Goal: Find specific page/section: Find specific page/section

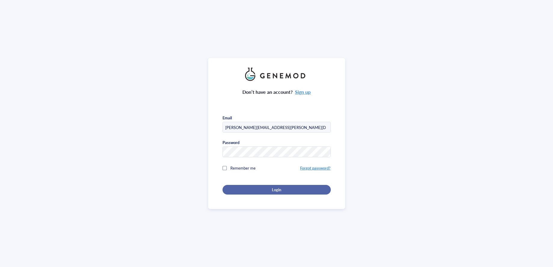
click at [243, 187] on div "Login" at bounding box center [276, 189] width 89 height 5
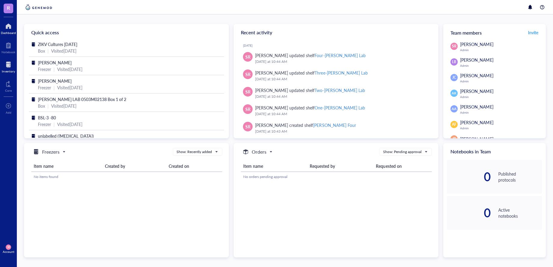
click at [5, 68] on div at bounding box center [8, 65] width 13 height 10
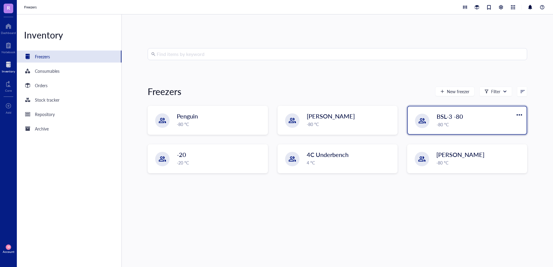
click at [458, 124] on div "-80 °C" at bounding box center [479, 124] width 86 height 7
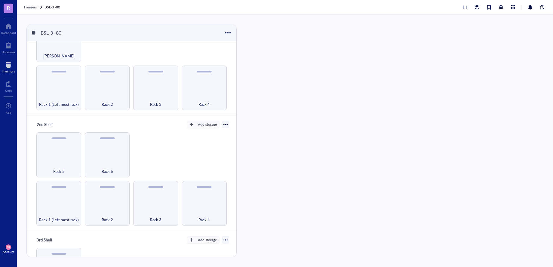
scroll to position [60, 0]
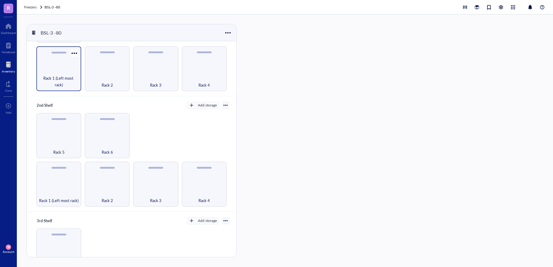
click at [51, 81] on span "Rack 1 (Left most rack)" at bounding box center [58, 81] width 39 height 13
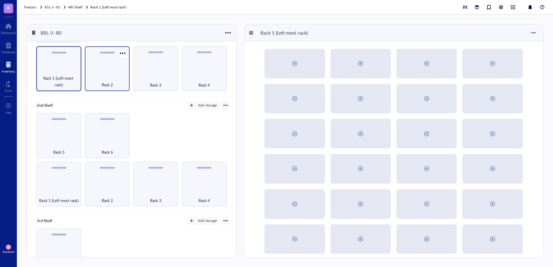
click at [105, 81] on span "Rack 2" at bounding box center [107, 84] width 11 height 7
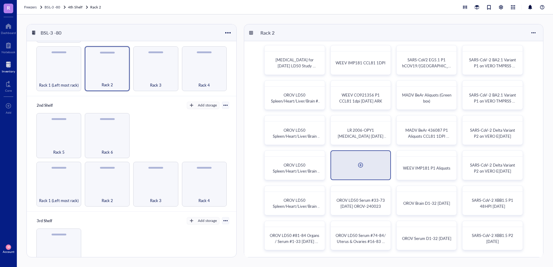
scroll to position [4, 0]
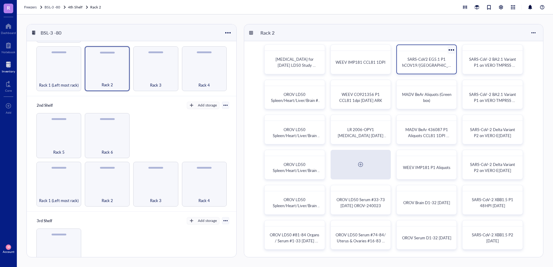
click at [442, 69] on div "SARS-CoV2 EG5.1 P1 hCOV19/[GEOGRAPHIC_DATA]/MD HP-17496/2023" at bounding box center [426, 63] width 54 height 18
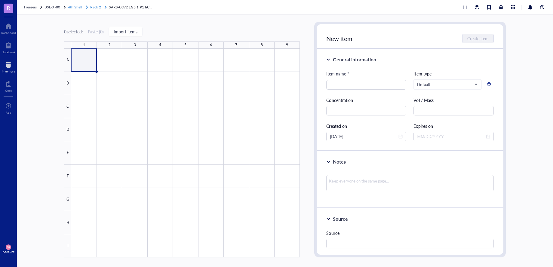
click at [96, 8] on span "Rack 2" at bounding box center [95, 7] width 11 height 5
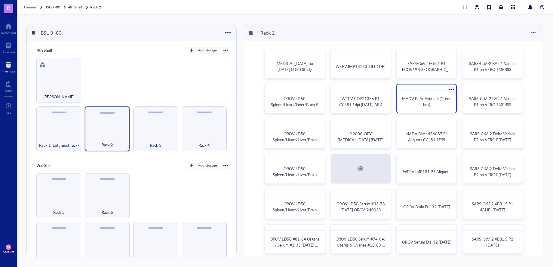
scroll to position [4, 0]
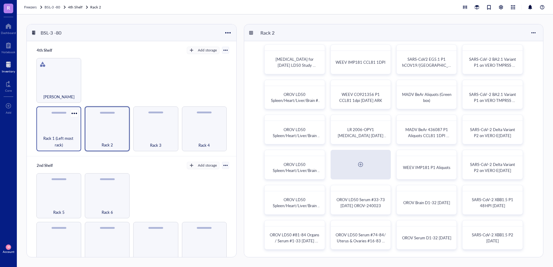
click at [57, 121] on div "Rack 1 (Left most rack)" at bounding box center [58, 128] width 45 height 45
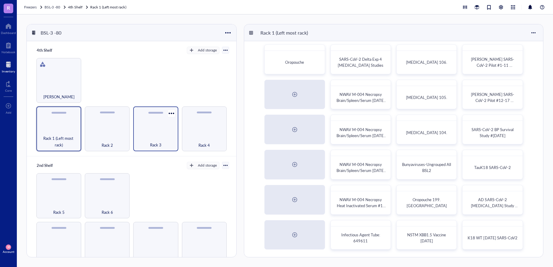
click at [160, 130] on div "Rack 3" at bounding box center [155, 128] width 45 height 45
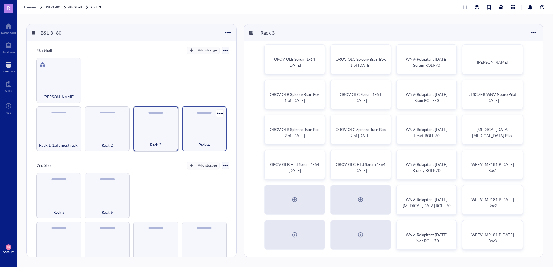
click at [198, 130] on div "Rack 4" at bounding box center [204, 128] width 45 height 45
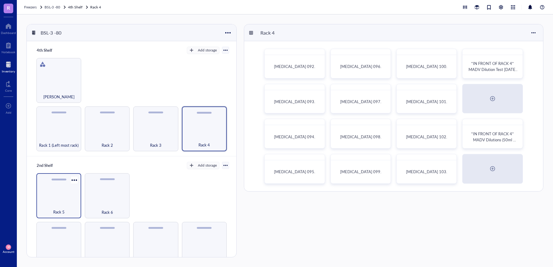
click at [60, 189] on div "Rack 5" at bounding box center [58, 195] width 45 height 45
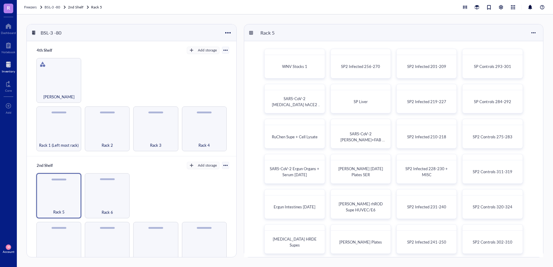
scroll to position [4, 0]
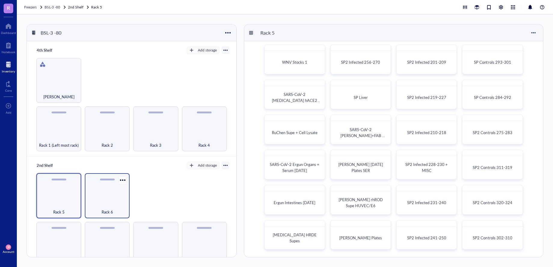
click at [96, 197] on div "Rack 6" at bounding box center [107, 195] width 45 height 45
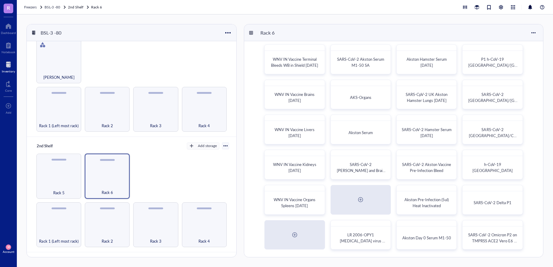
scroll to position [90, 0]
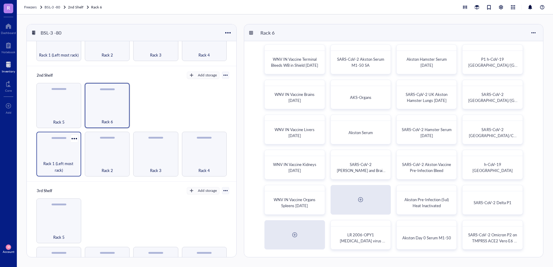
click at [62, 155] on div "Rack 1 (Left most rack)" at bounding box center [58, 154] width 45 height 45
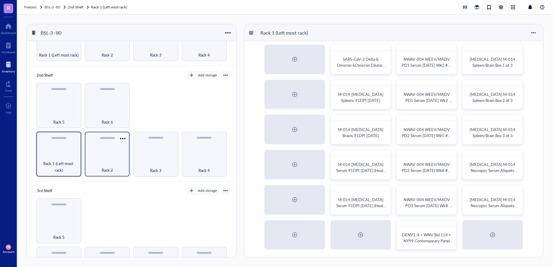
click at [106, 155] on div "Rack 2" at bounding box center [107, 154] width 45 height 45
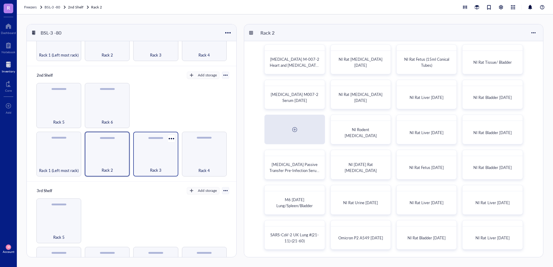
click at [144, 155] on div "Rack 3" at bounding box center [155, 154] width 45 height 45
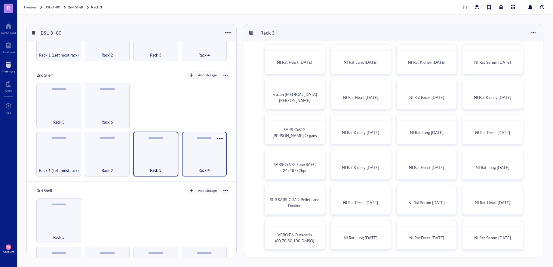
click at [200, 162] on div "Rack 4" at bounding box center [204, 166] width 39 height 13
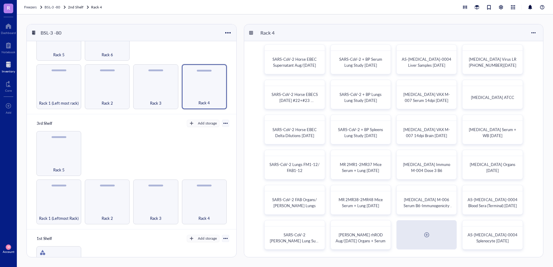
scroll to position [180, 0]
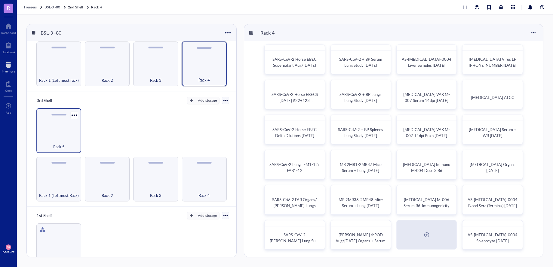
click at [50, 127] on div "Rack 5" at bounding box center [58, 130] width 45 height 45
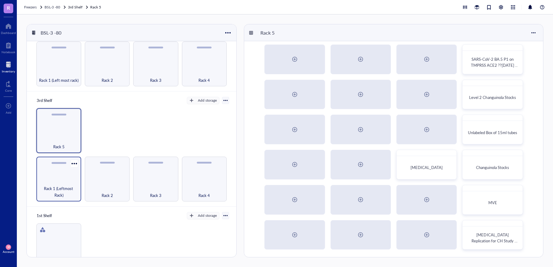
click at [55, 169] on div "Rack 1 (Leftmost Rack)" at bounding box center [58, 179] width 45 height 45
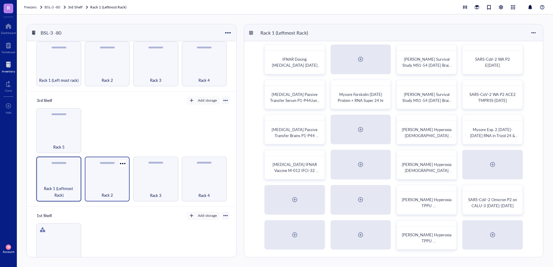
click at [100, 173] on div "Rack 2" at bounding box center [107, 179] width 45 height 45
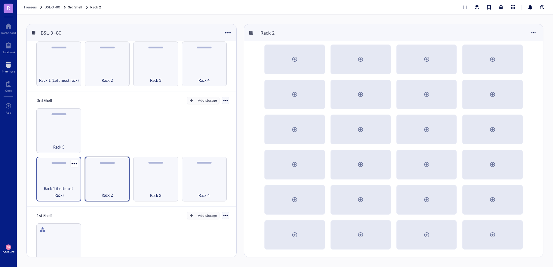
click at [59, 174] on div "Rack 1 (Leftmost Rack)" at bounding box center [58, 179] width 45 height 45
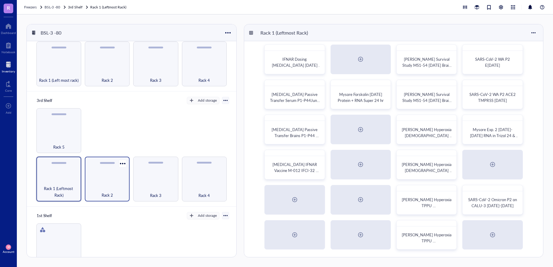
click at [95, 180] on div "Rack 2" at bounding box center [107, 179] width 45 height 45
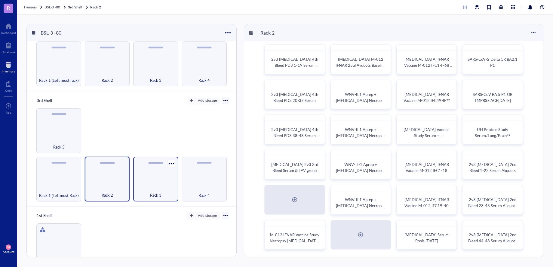
click at [160, 166] on div "Rack 3" at bounding box center [155, 179] width 45 height 45
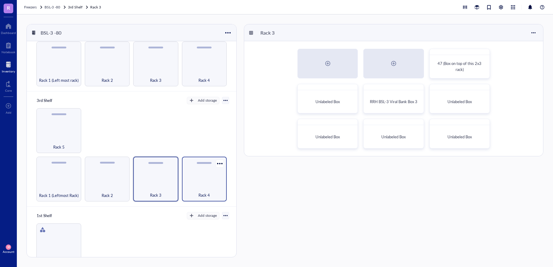
click at [207, 185] on div "Rack 4" at bounding box center [204, 191] width 39 height 13
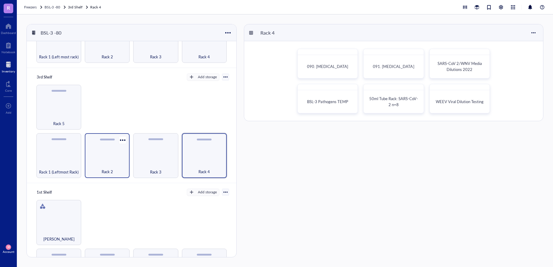
scroll to position [236, 0]
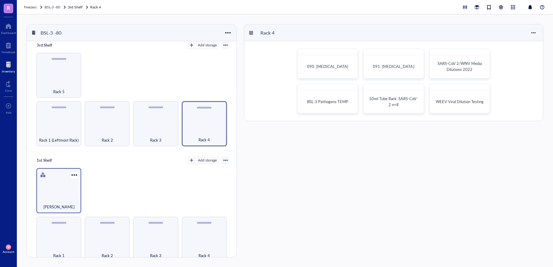
click at [44, 176] on div "[PERSON_NAME]" at bounding box center [58, 190] width 45 height 45
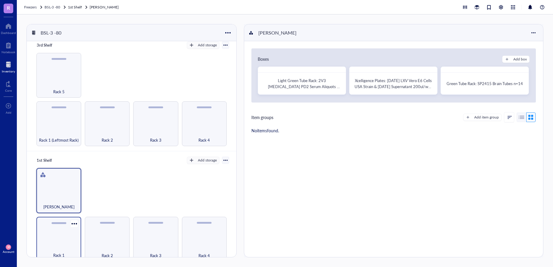
click at [60, 235] on div "Rack 1" at bounding box center [58, 239] width 45 height 45
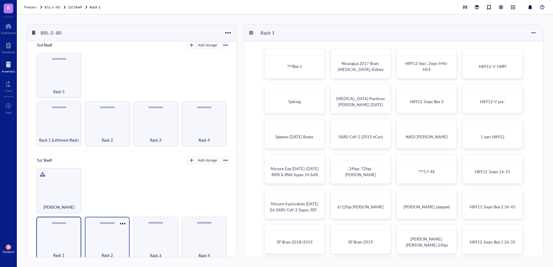
click at [100, 237] on div "Rack 2" at bounding box center [107, 239] width 45 height 45
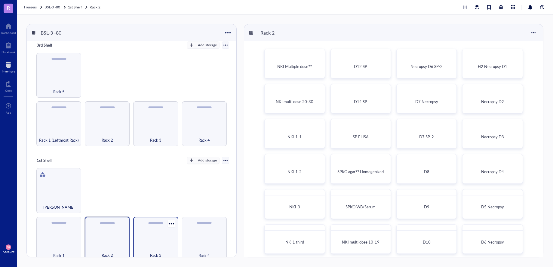
click at [150, 245] on div "Rack 3" at bounding box center [155, 251] width 39 height 13
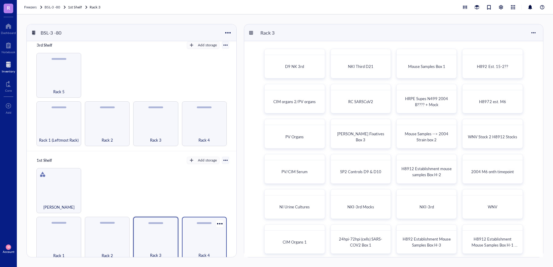
click at [201, 240] on div "Rack 4" at bounding box center [204, 239] width 45 height 45
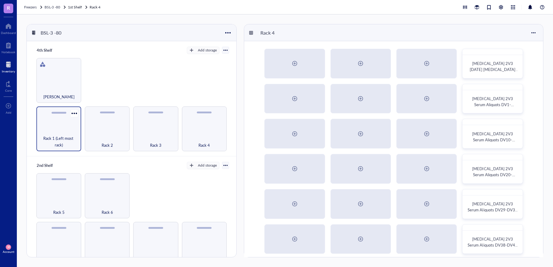
click at [58, 113] on div at bounding box center [58, 113] width 15 height 2
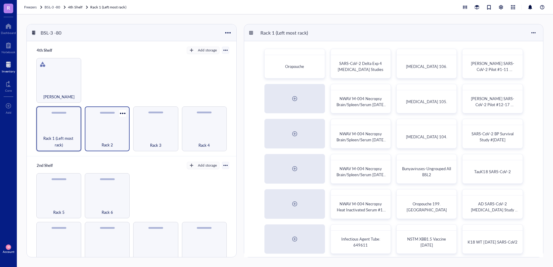
click at [105, 133] on div "Rack 2" at bounding box center [107, 128] width 45 height 45
